Goal: Book appointment/travel/reservation

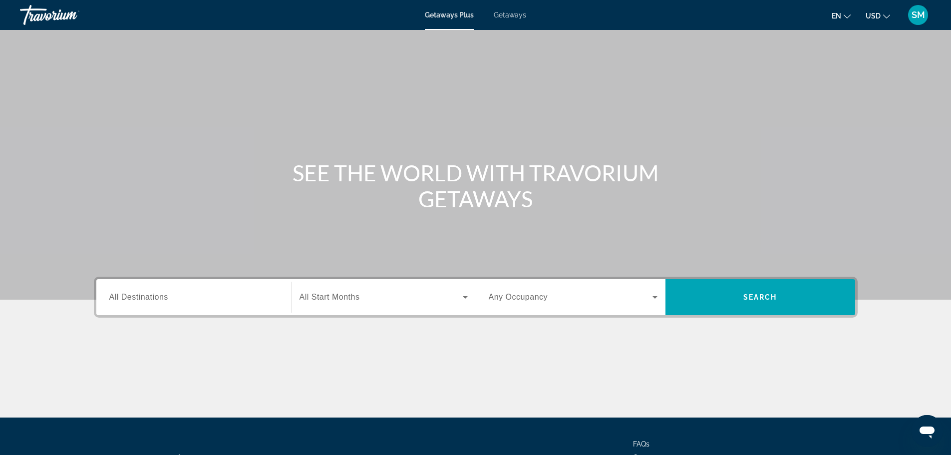
click at [220, 303] on div "Search widget" at bounding box center [193, 297] width 169 height 28
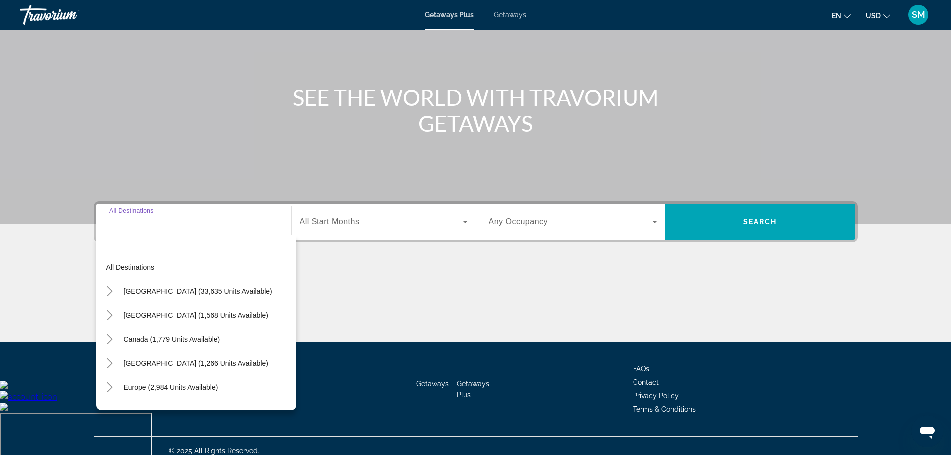
scroll to position [85, 0]
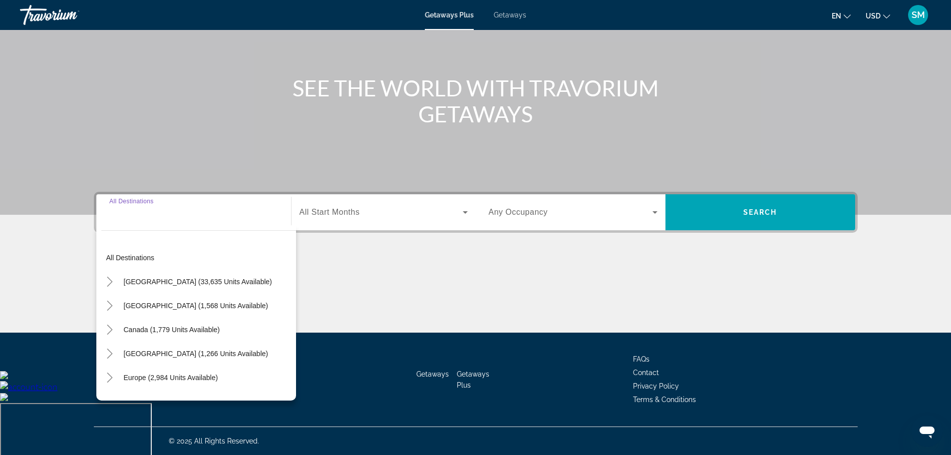
click at [443, 224] on div "Search widget" at bounding box center [383, 212] width 168 height 28
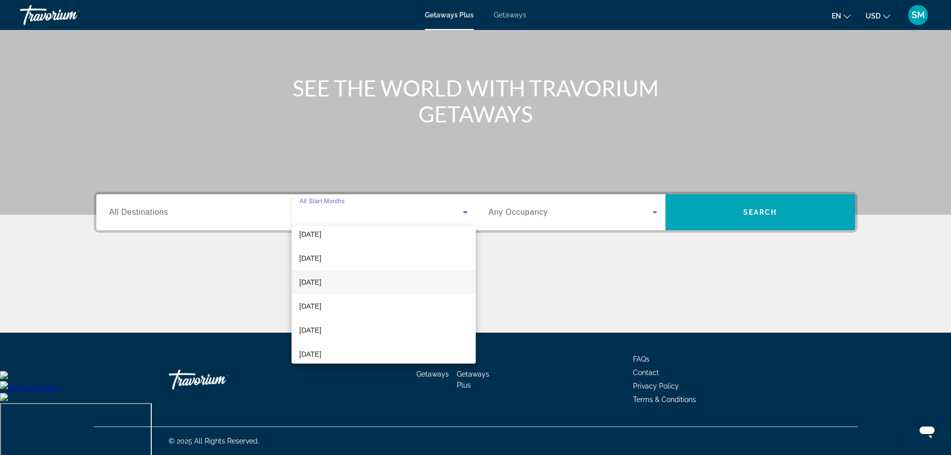
scroll to position [100, 0]
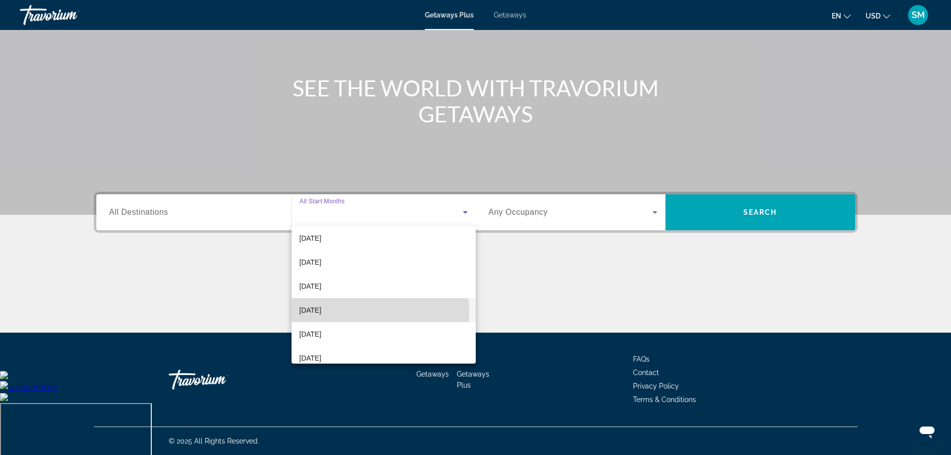
click at [321, 314] on span "[DATE]" at bounding box center [310, 310] width 22 height 12
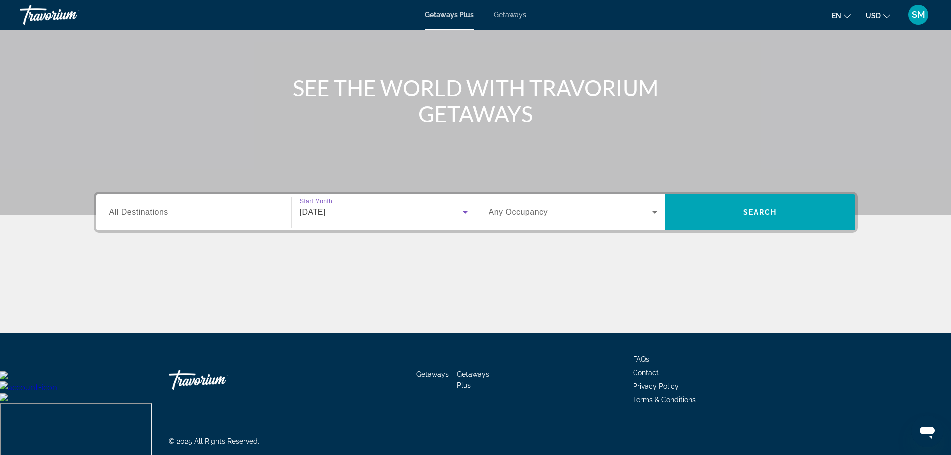
click at [605, 210] on span "Search widget" at bounding box center [571, 212] width 164 height 12
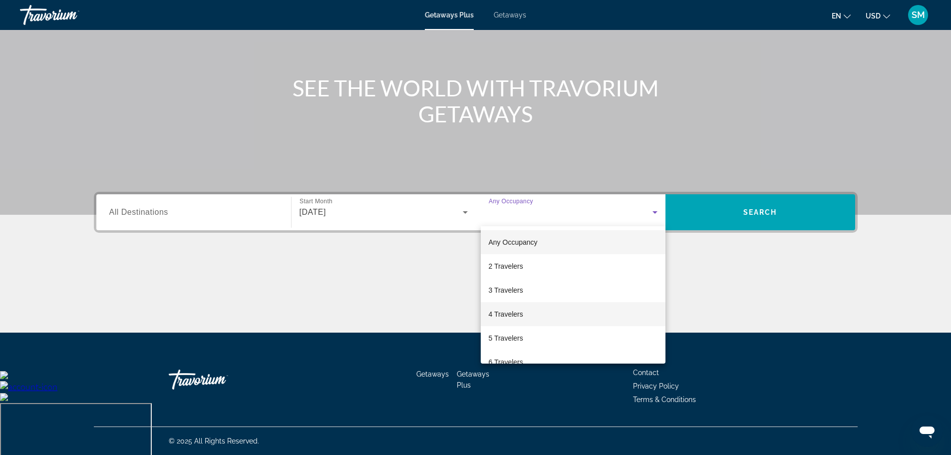
click at [505, 314] on span "4 Travelers" at bounding box center [506, 314] width 34 height 12
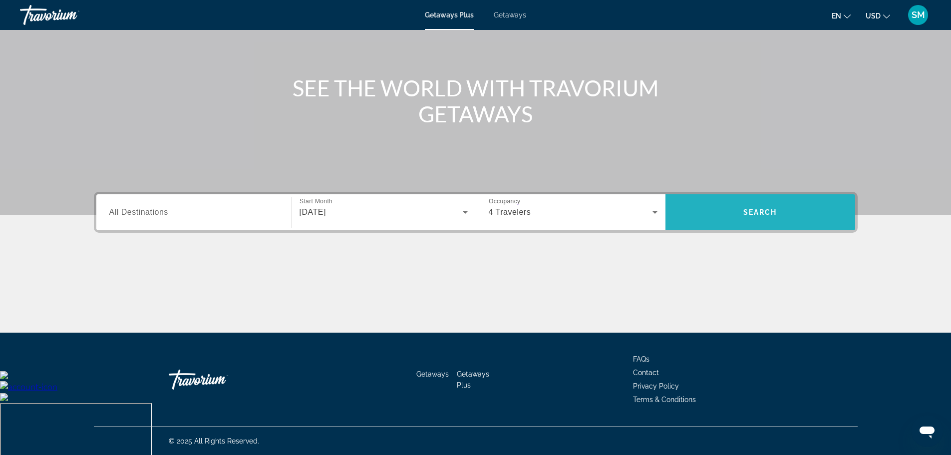
click at [768, 212] on span "Search" at bounding box center [760, 212] width 34 height 8
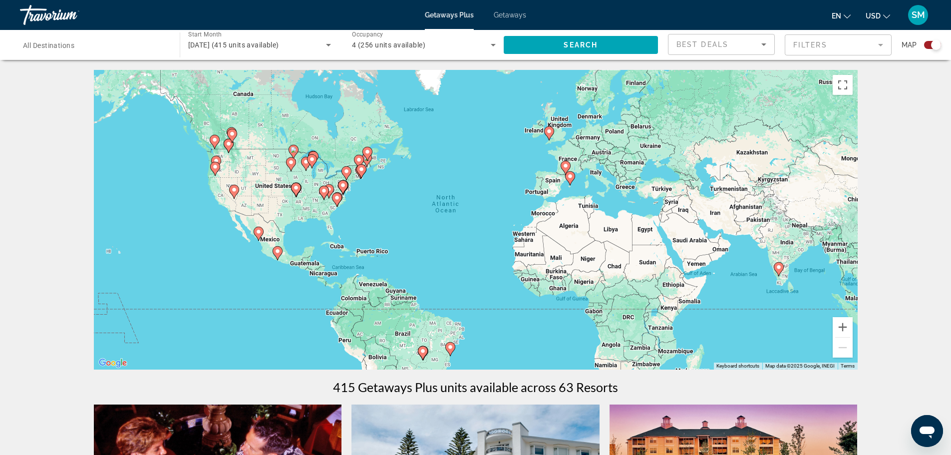
click at [336, 198] on image "Main content" at bounding box center [337, 198] width 6 height 6
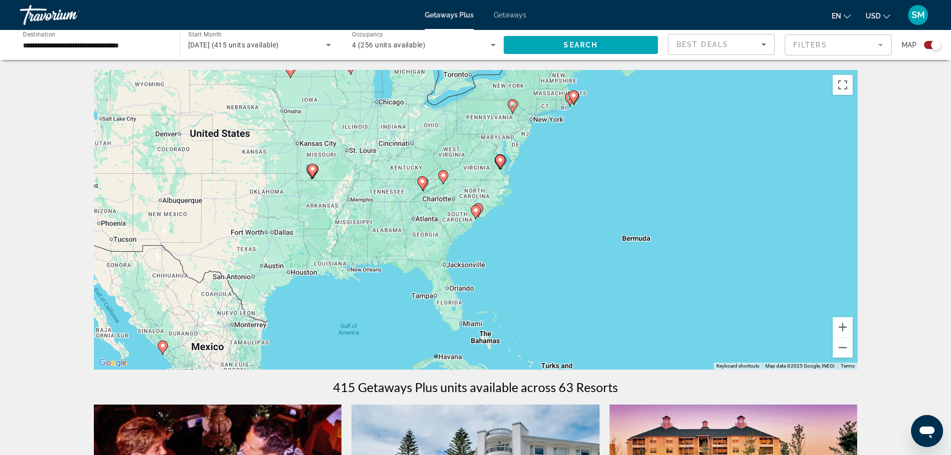
click at [475, 212] on image "Main content" at bounding box center [476, 210] width 6 height 6
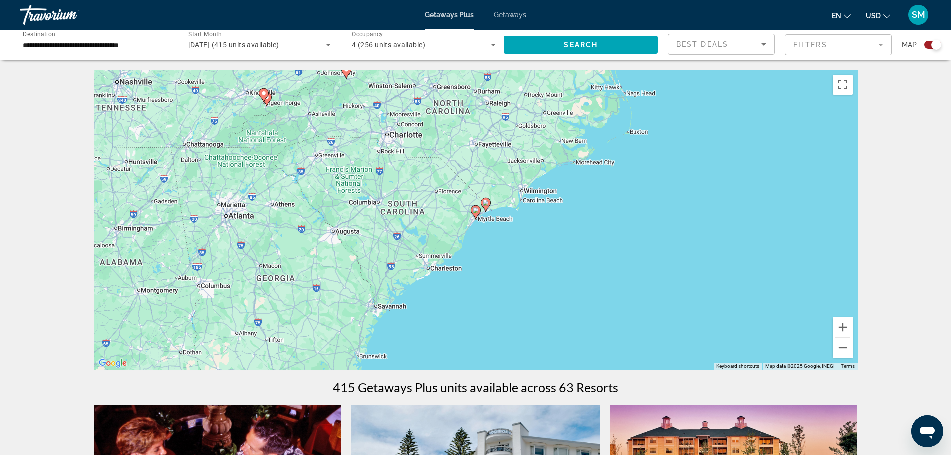
click at [476, 213] on icon "Main content" at bounding box center [475, 212] width 9 height 13
type input "**********"
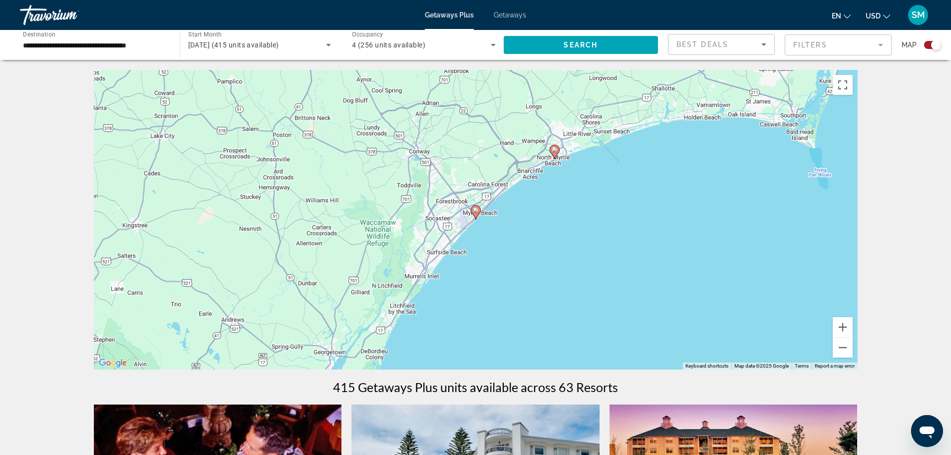
click at [476, 213] on icon "Main content" at bounding box center [475, 212] width 9 height 13
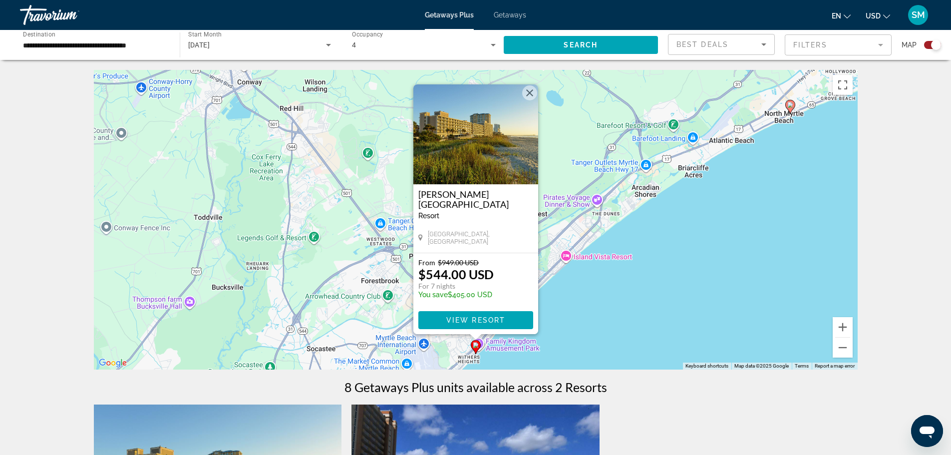
click at [533, 93] on button "Close" at bounding box center [529, 92] width 15 height 15
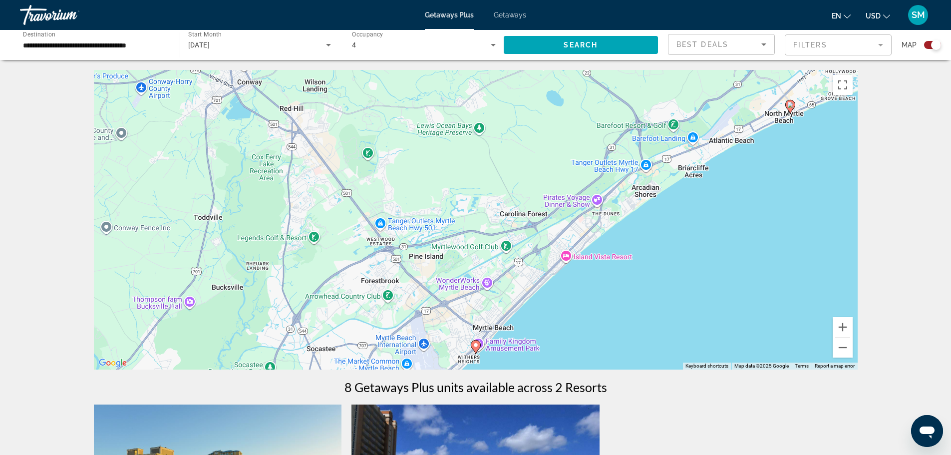
click at [478, 348] on icon "Main content" at bounding box center [475, 346] width 9 height 13
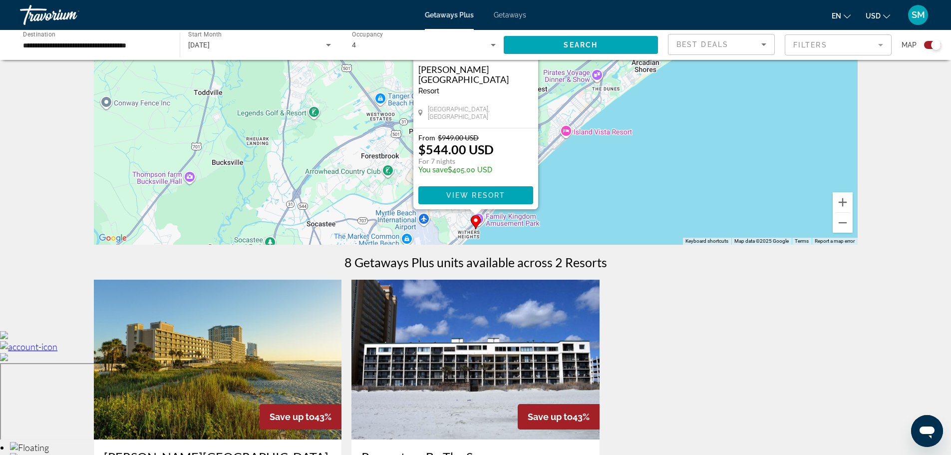
scroll to position [299, 0]
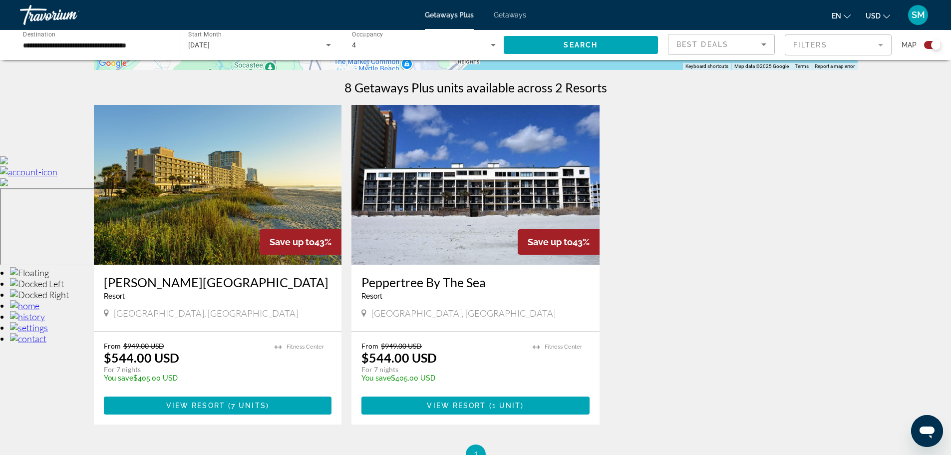
click at [392, 188] on img "Main content" at bounding box center [475, 185] width 248 height 160
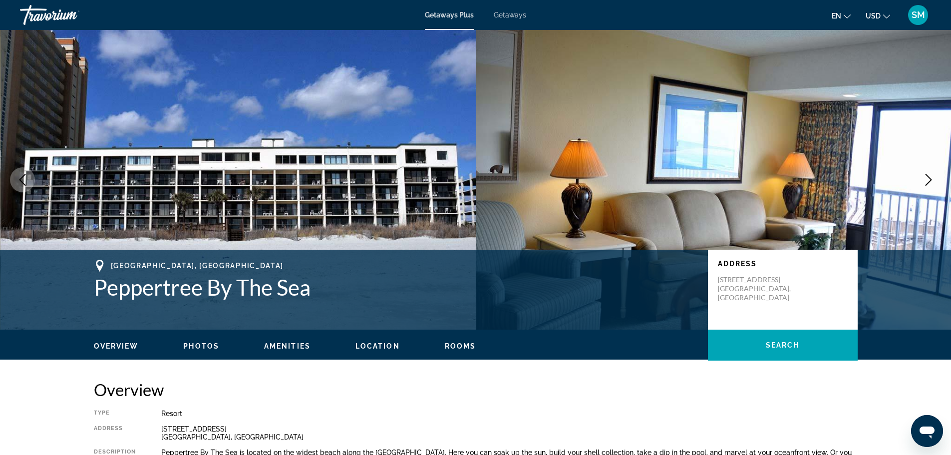
drag, startPoint x: 693, startPoint y: 175, endPoint x: 702, endPoint y: 177, distance: 8.7
click at [694, 175] on img "Main content" at bounding box center [714, 179] width 476 height 299
click at [924, 178] on icon "Next image" at bounding box center [928, 180] width 12 height 12
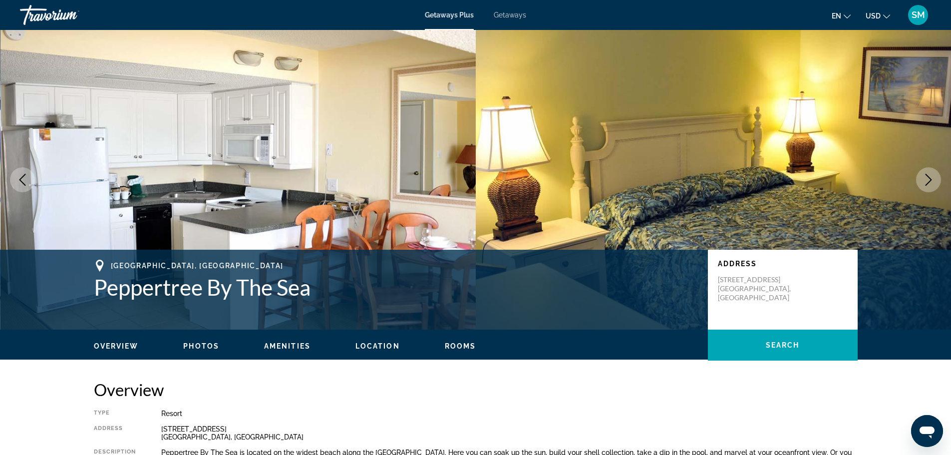
click at [924, 178] on icon "Next image" at bounding box center [928, 180] width 12 height 12
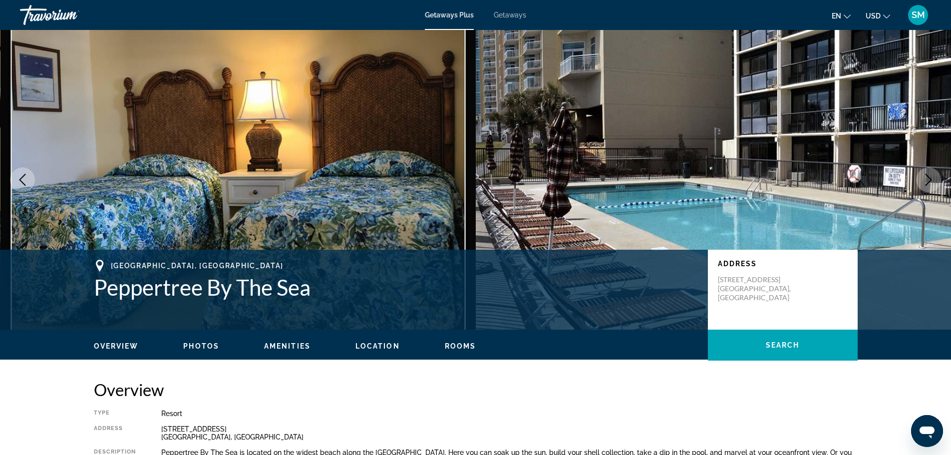
click at [924, 178] on icon "Next image" at bounding box center [928, 180] width 12 height 12
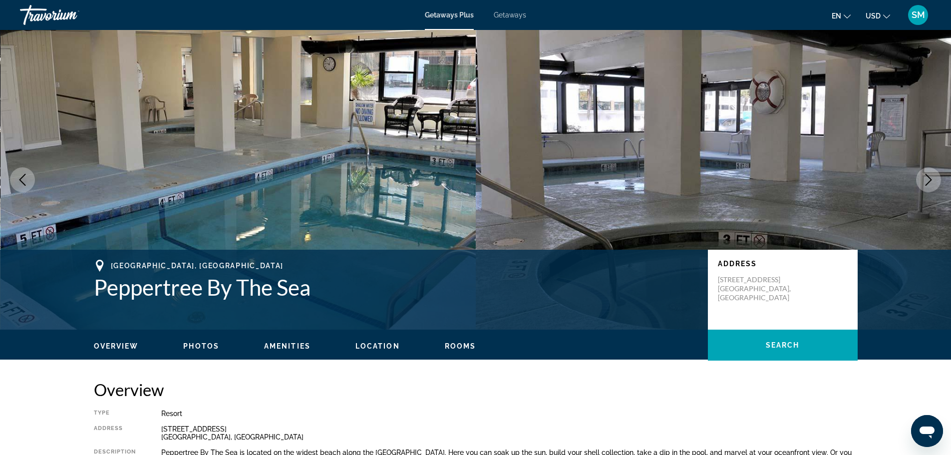
click at [924, 178] on icon "Next image" at bounding box center [928, 180] width 12 height 12
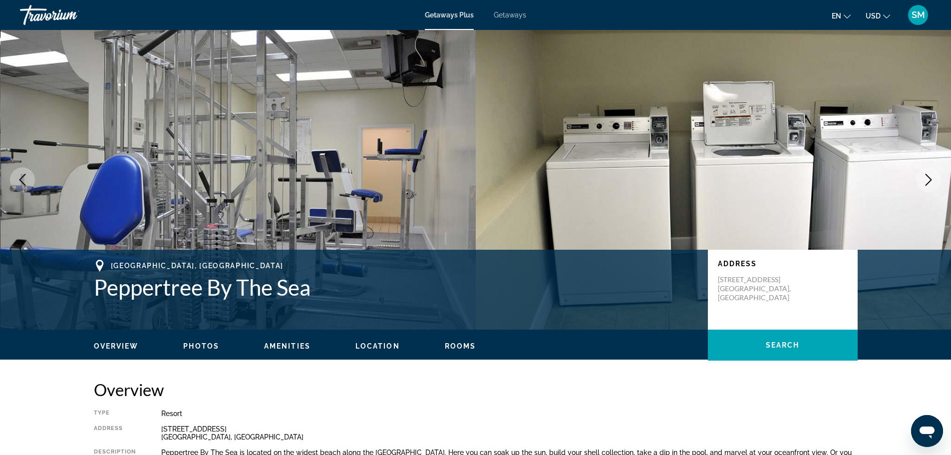
click at [924, 178] on icon "Next image" at bounding box center [928, 180] width 12 height 12
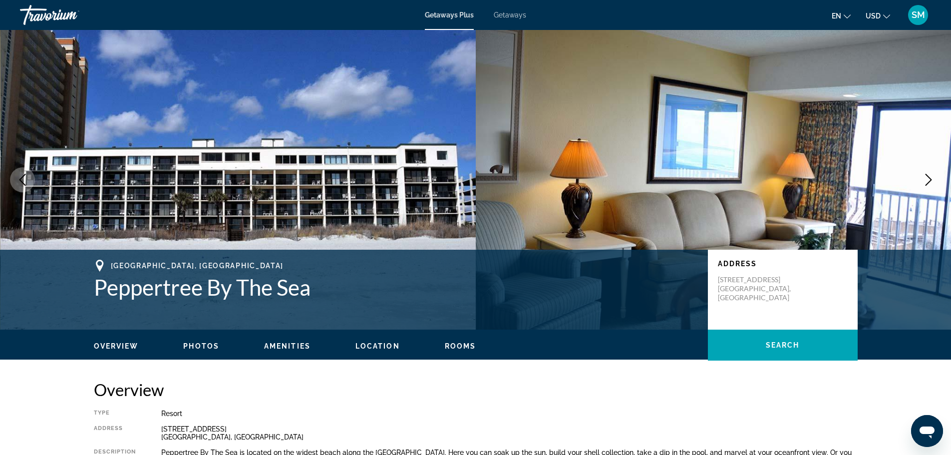
click at [924, 178] on icon "Next image" at bounding box center [928, 180] width 12 height 12
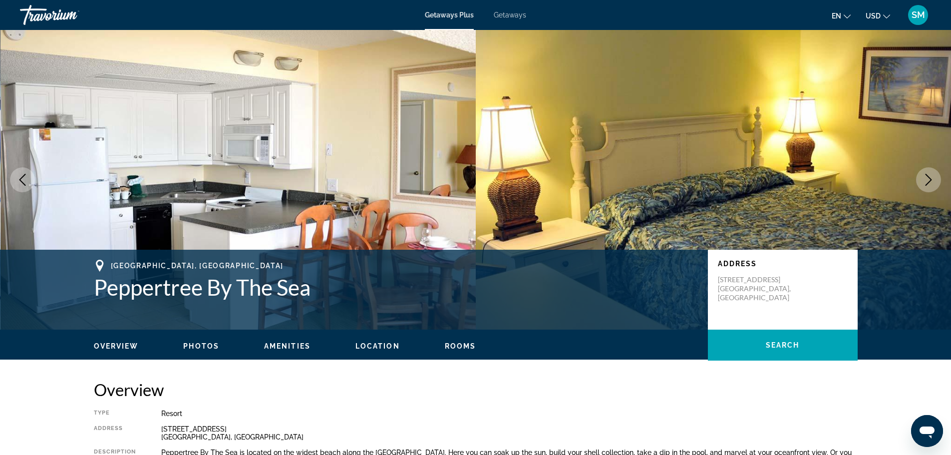
click at [924, 178] on icon "Next image" at bounding box center [928, 180] width 12 height 12
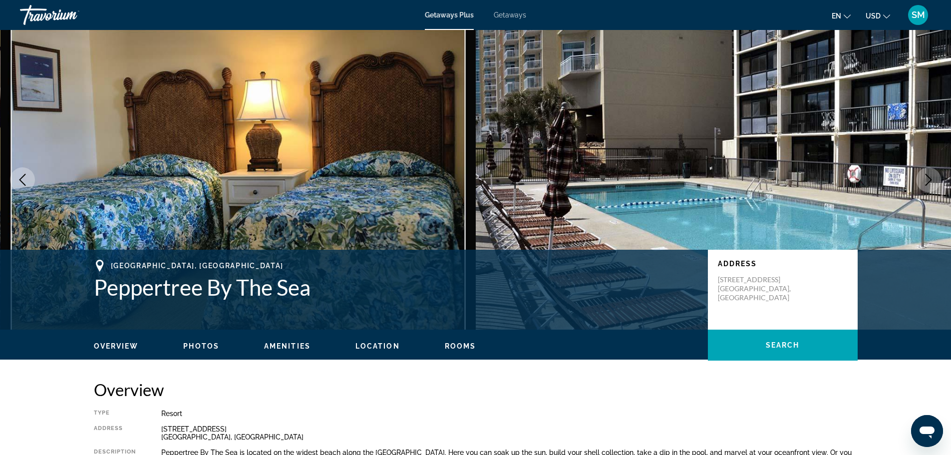
click at [924, 178] on icon "Next image" at bounding box center [928, 180] width 12 height 12
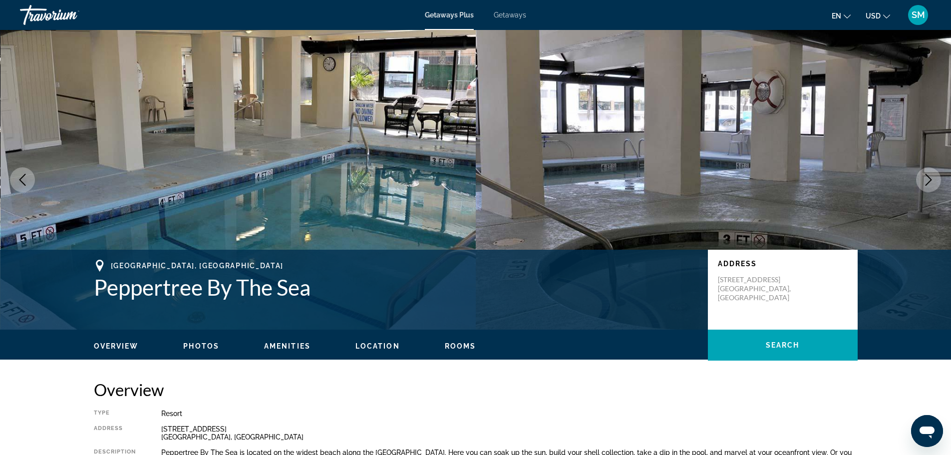
click at [924, 178] on icon "Next image" at bounding box center [928, 180] width 12 height 12
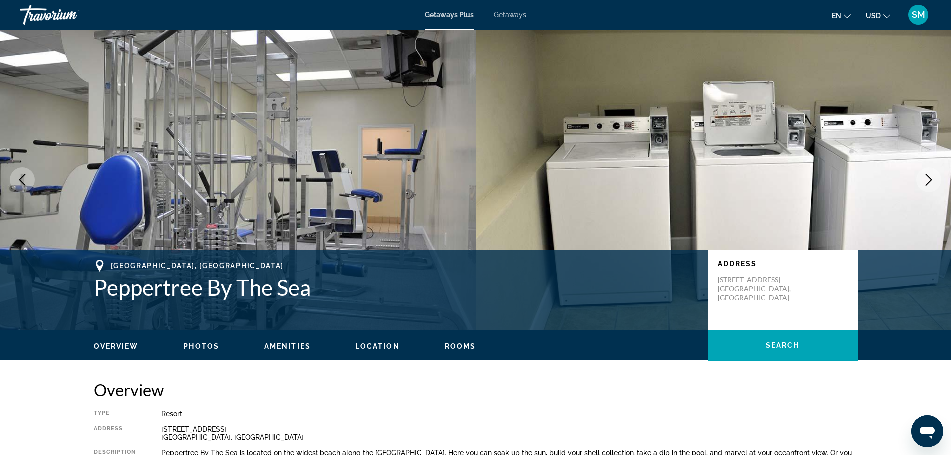
click at [922, 175] on icon "Next image" at bounding box center [928, 180] width 12 height 12
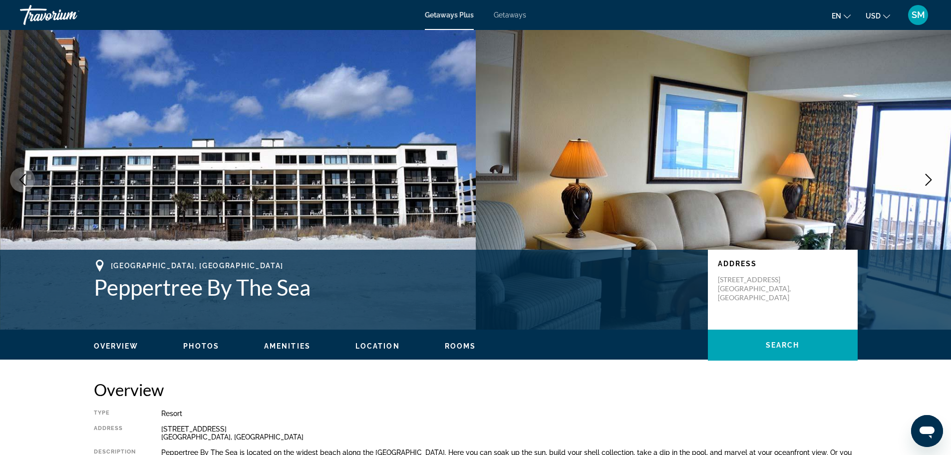
click at [922, 175] on icon "Next image" at bounding box center [928, 180] width 12 height 12
